Goal: Task Accomplishment & Management: Manage account settings

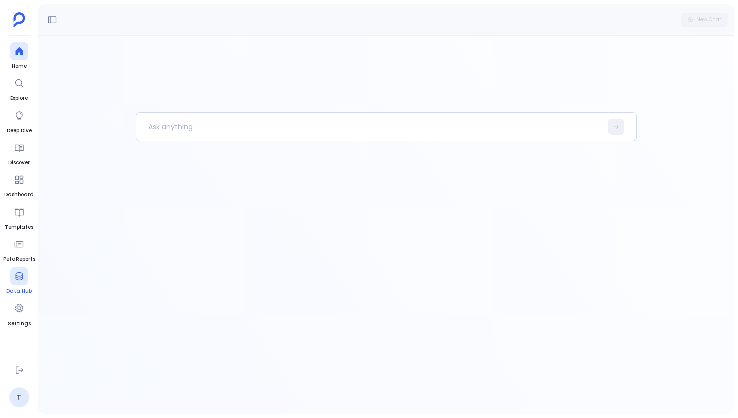
click at [18, 278] on icon at bounding box center [19, 276] width 10 height 10
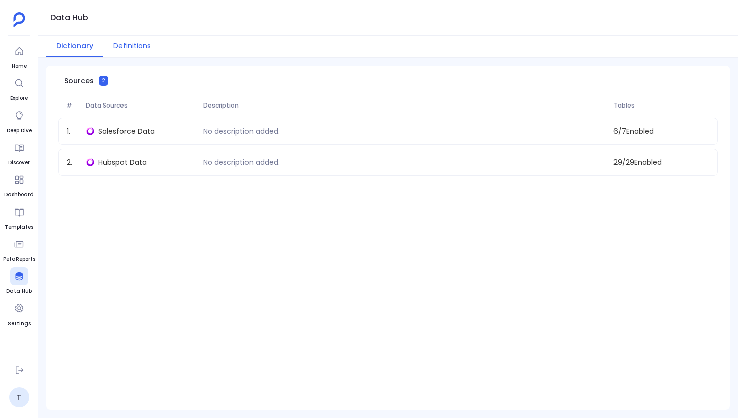
click at [136, 46] on button "Definitions" at bounding box center [131, 47] width 57 height 22
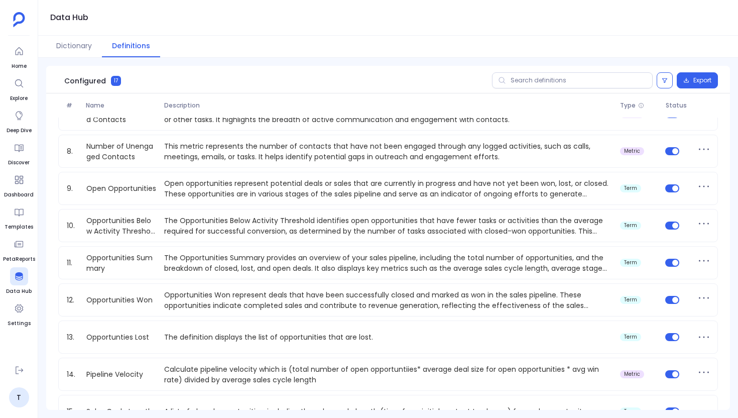
scroll to position [343, 0]
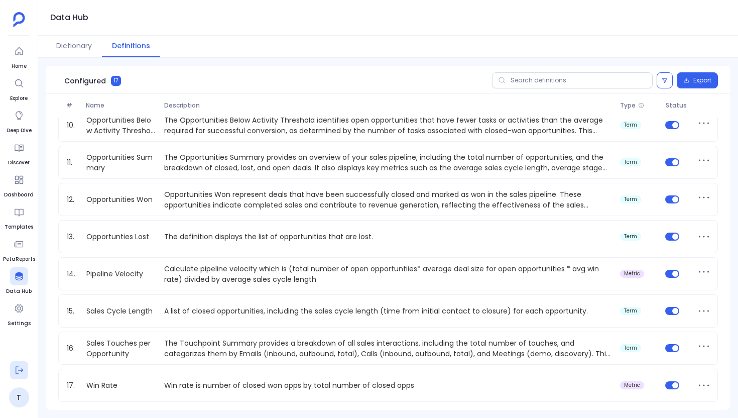
click at [19, 368] on icon at bounding box center [19, 370] width 10 height 10
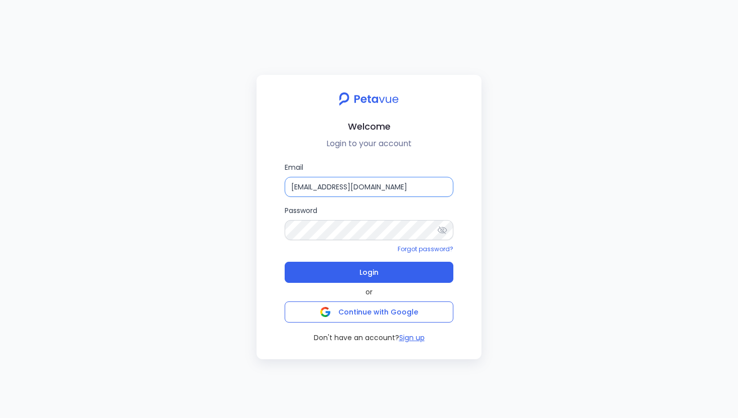
click at [370, 188] on input "[EMAIL_ADDRESS][DOMAIN_NAME]" at bounding box center [369, 187] width 169 height 20
type input "[EMAIL_ADDRESS][DOMAIN_NAME]"
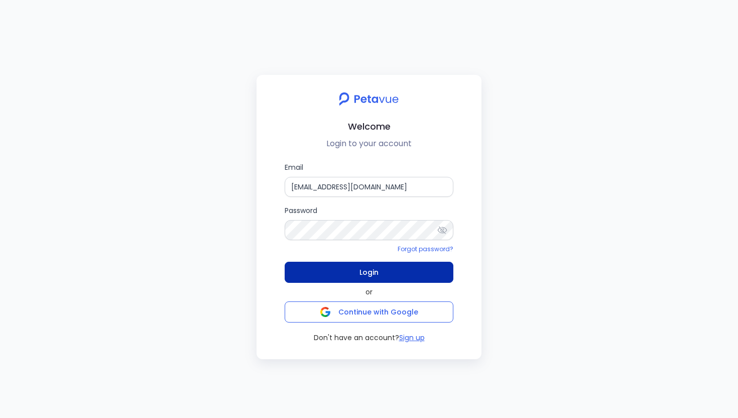
click at [410, 278] on button "Login" at bounding box center [369, 272] width 169 height 21
